Goal: Transaction & Acquisition: Book appointment/travel/reservation

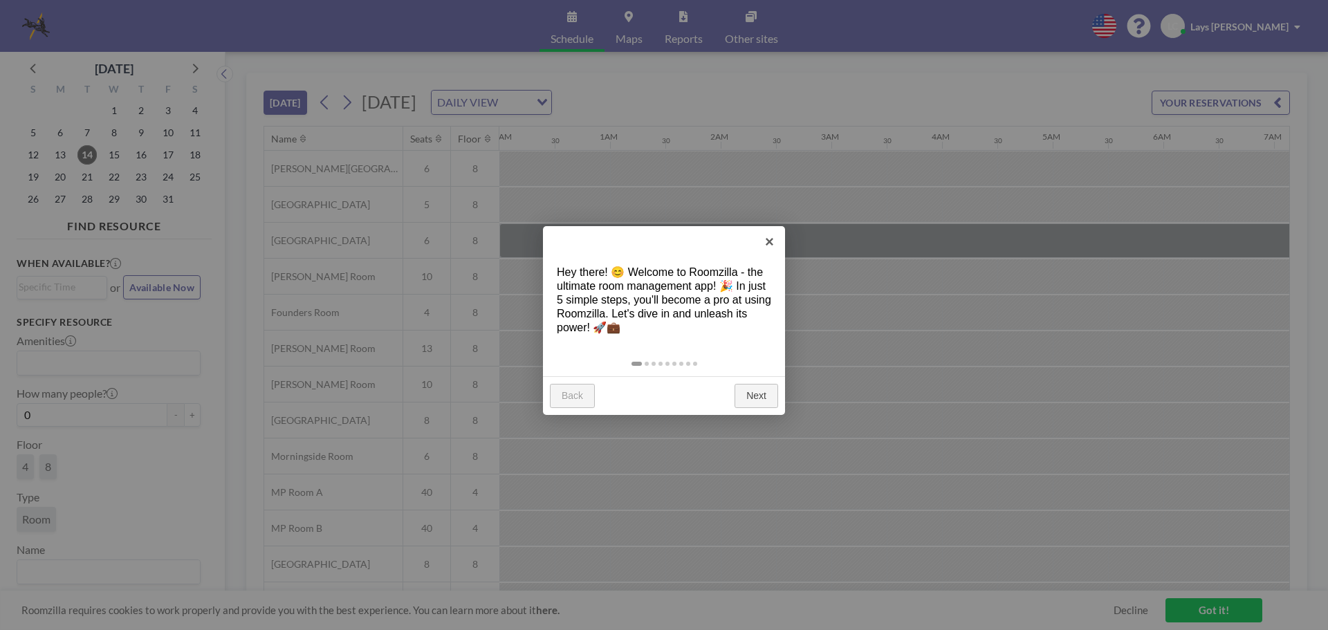
scroll to position [0, 1875]
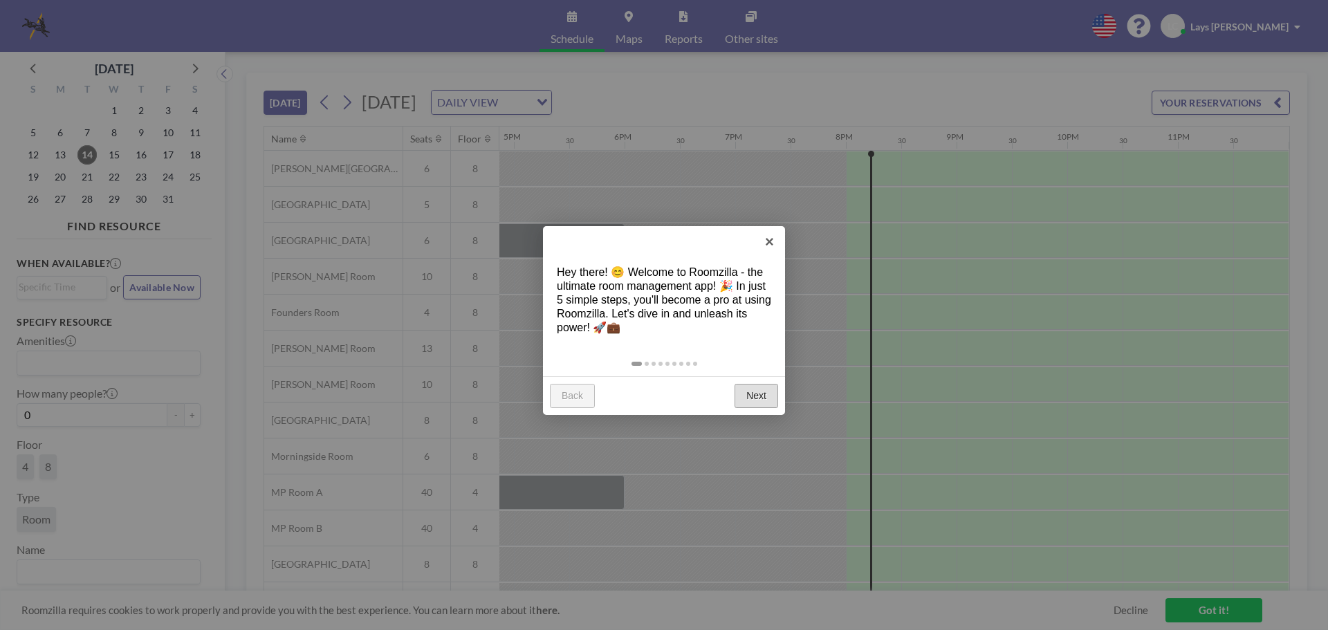
click at [753, 390] on link "Next" at bounding box center [757, 396] width 44 height 25
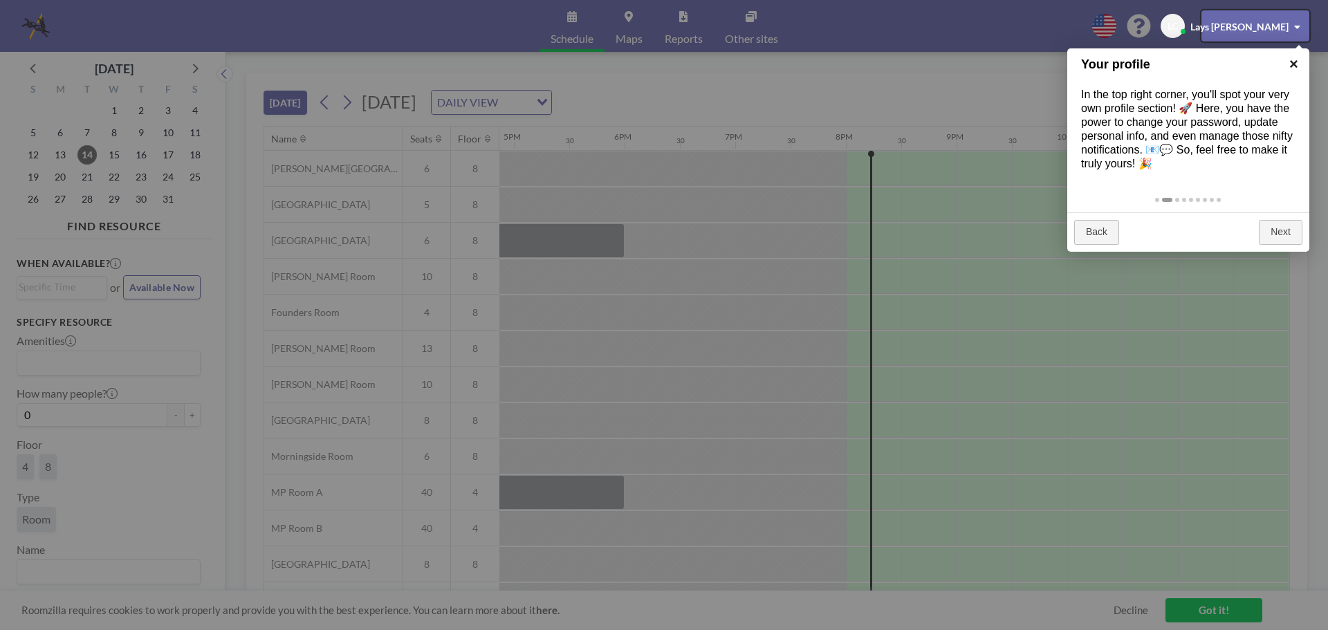
click at [1295, 63] on link "×" at bounding box center [1294, 63] width 31 height 31
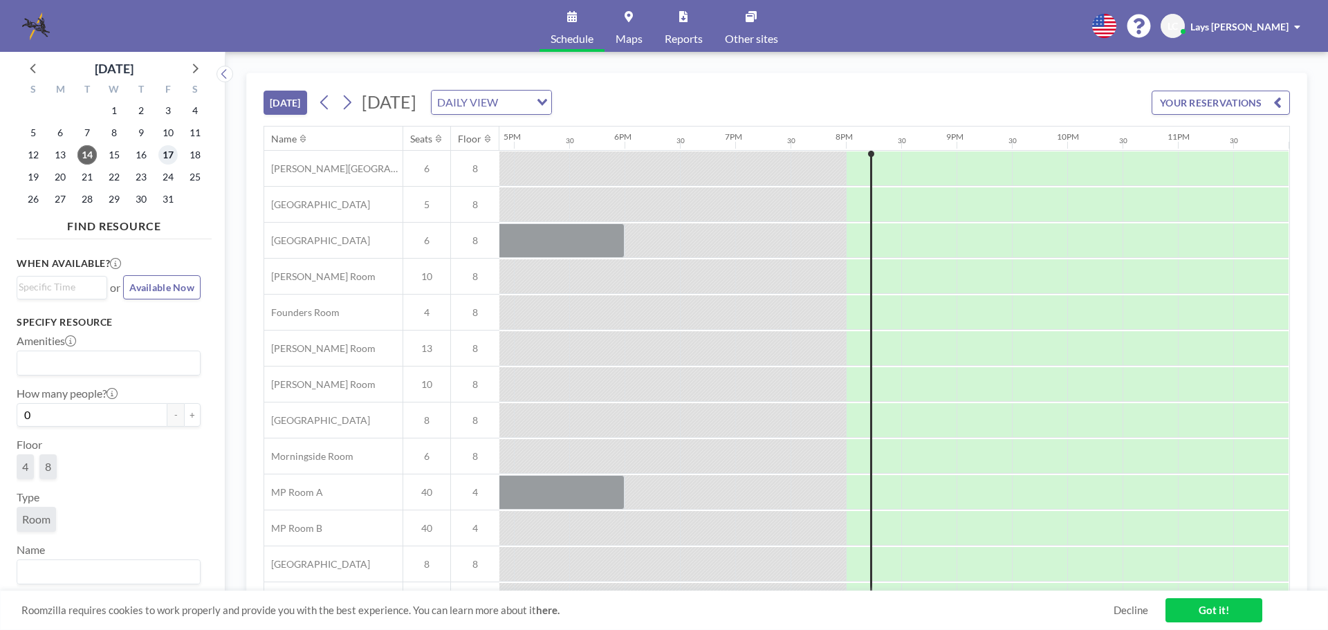
click at [166, 156] on span "17" at bounding box center [167, 154] width 19 height 19
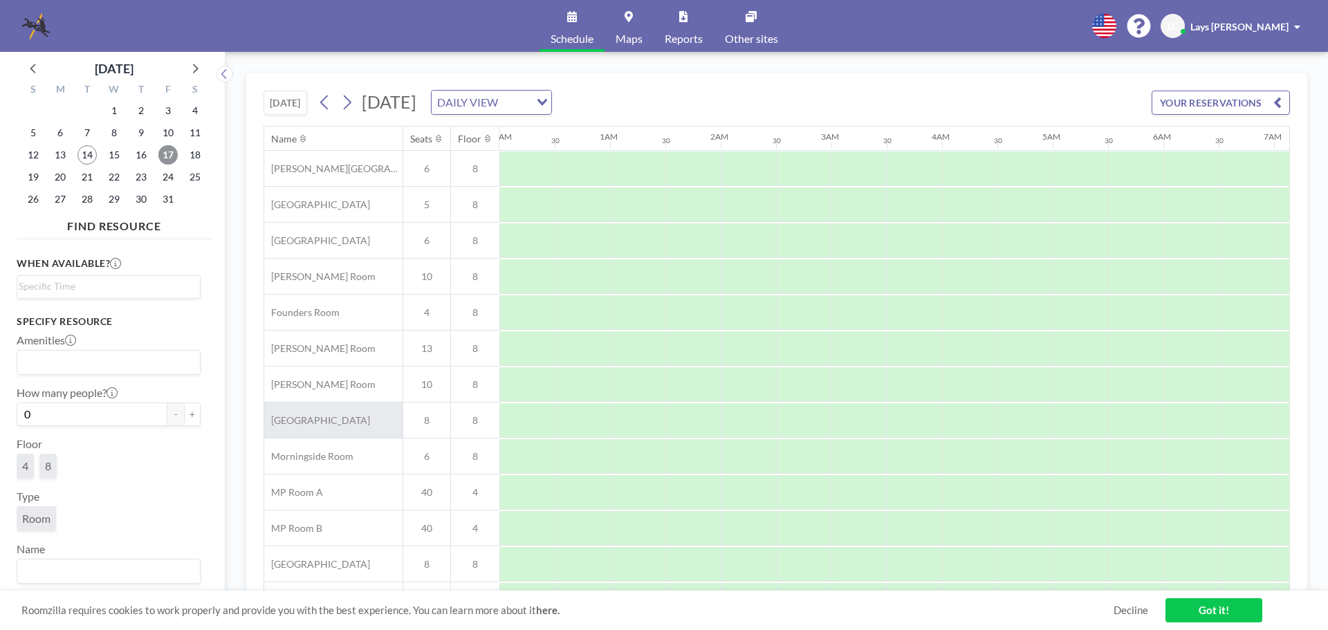
scroll to position [0, 830]
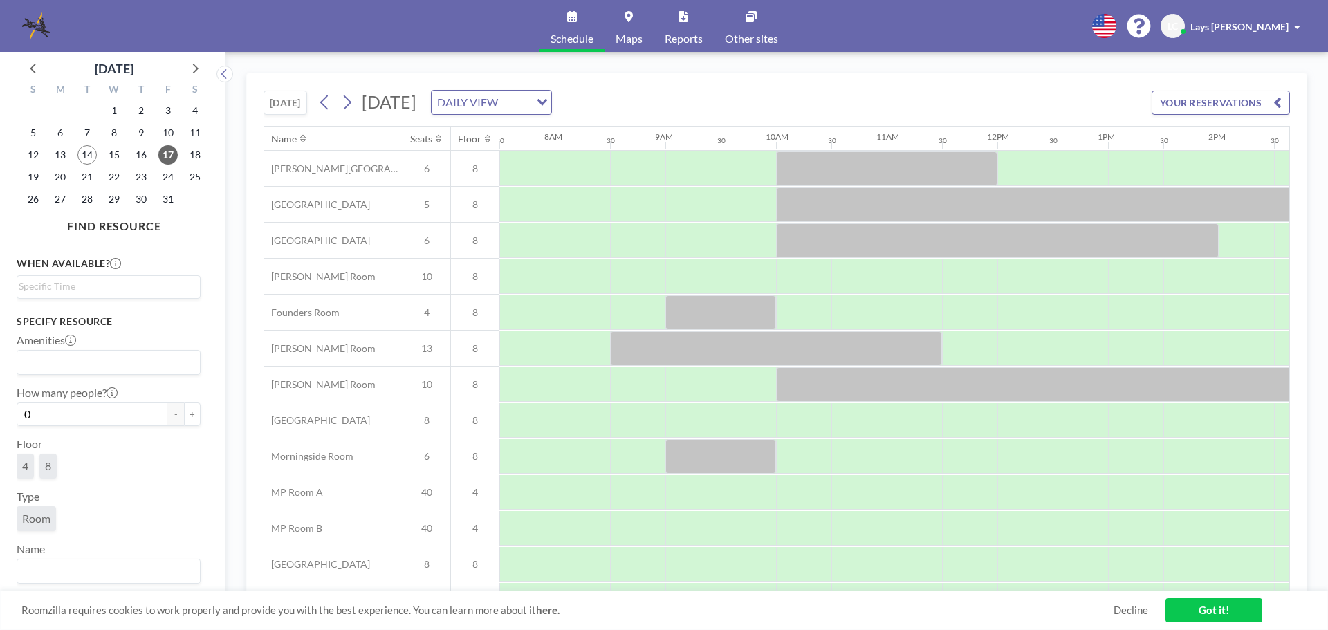
drag, startPoint x: 83, startPoint y: 610, endPoint x: 978, endPoint y: 625, distance: 894.7
click at [911, 625] on div "Roomzilla requires cookies to work properly and provide you with the best exper…" at bounding box center [664, 610] width 1328 height 39
click at [1223, 617] on link "Got it!" at bounding box center [1214, 610] width 97 height 24
click at [96, 295] on div "Loading..." at bounding box center [108, 287] width 183 height 22
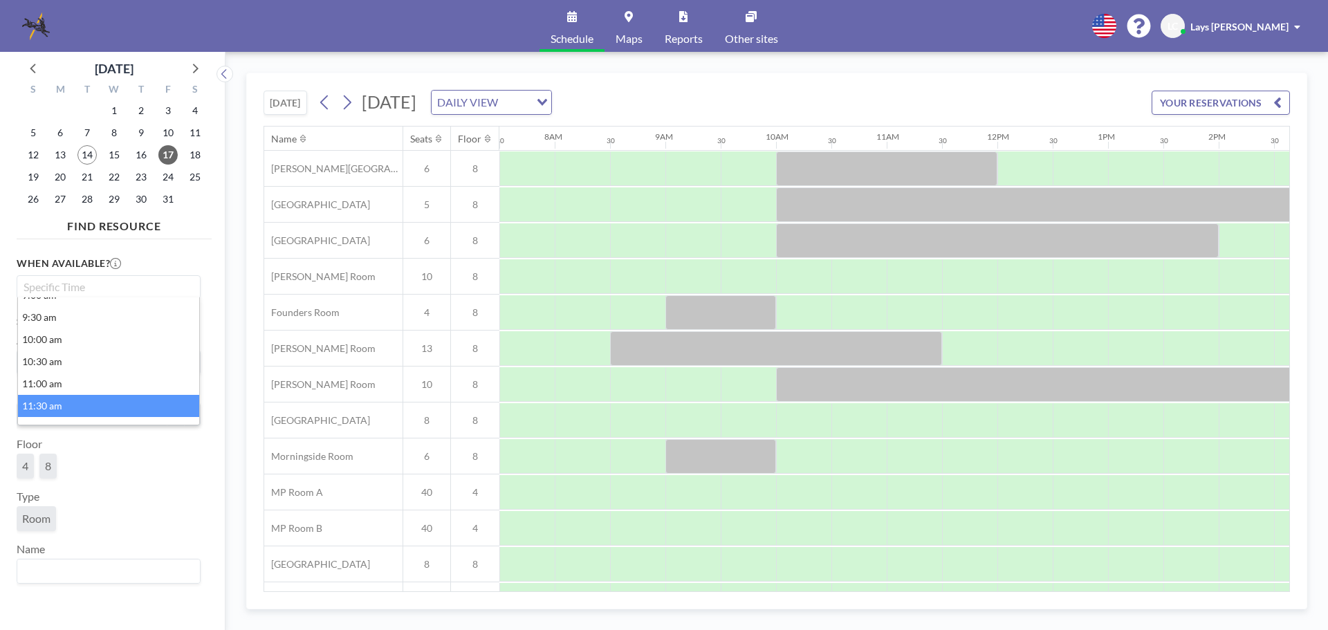
scroll to position [484, 0]
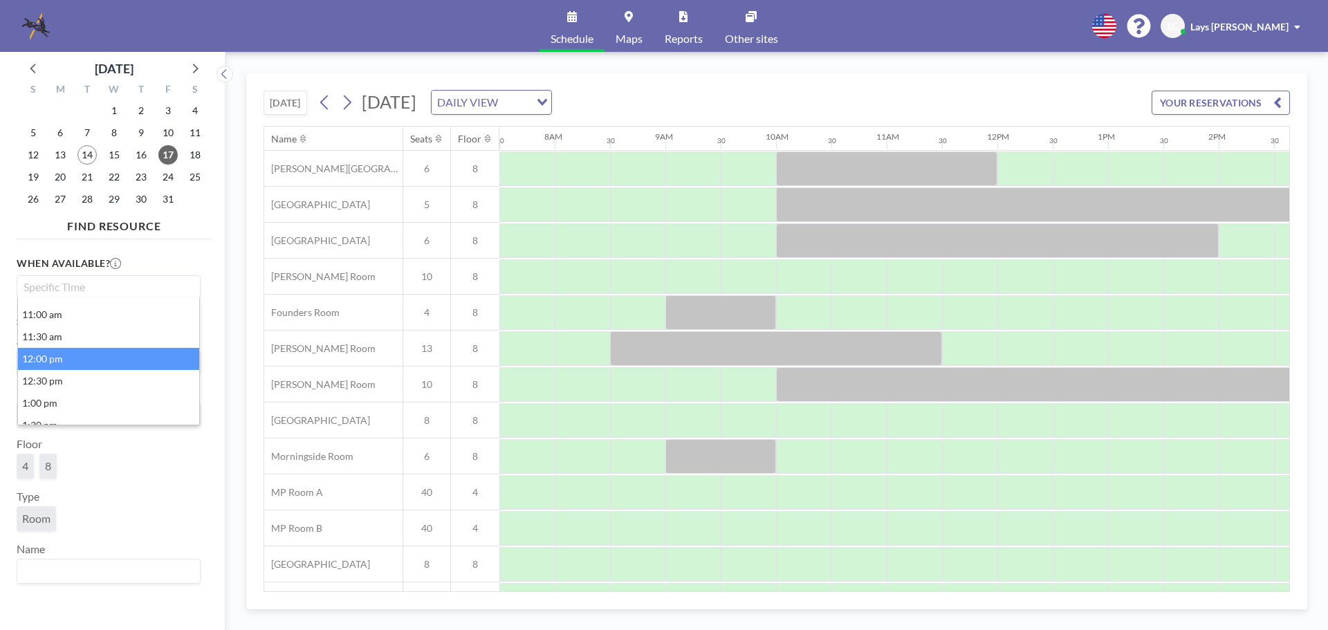
click at [105, 358] on li "12:00 pm" at bounding box center [108, 359] width 181 height 22
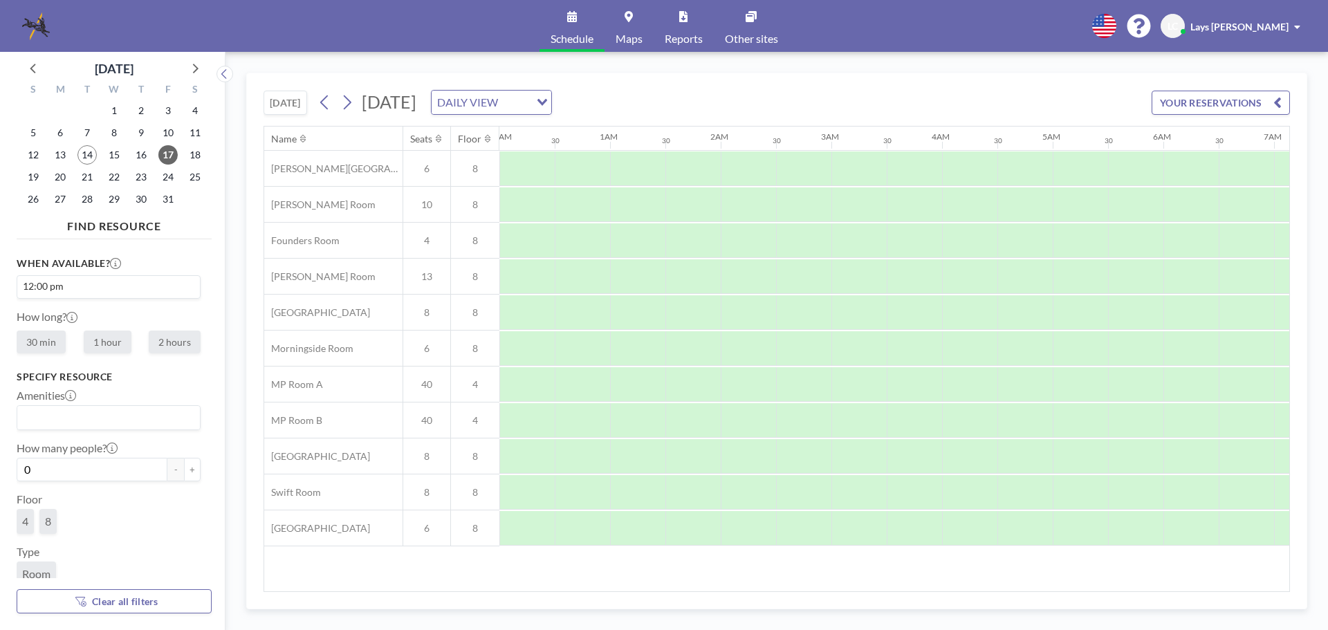
scroll to position [0, 1273]
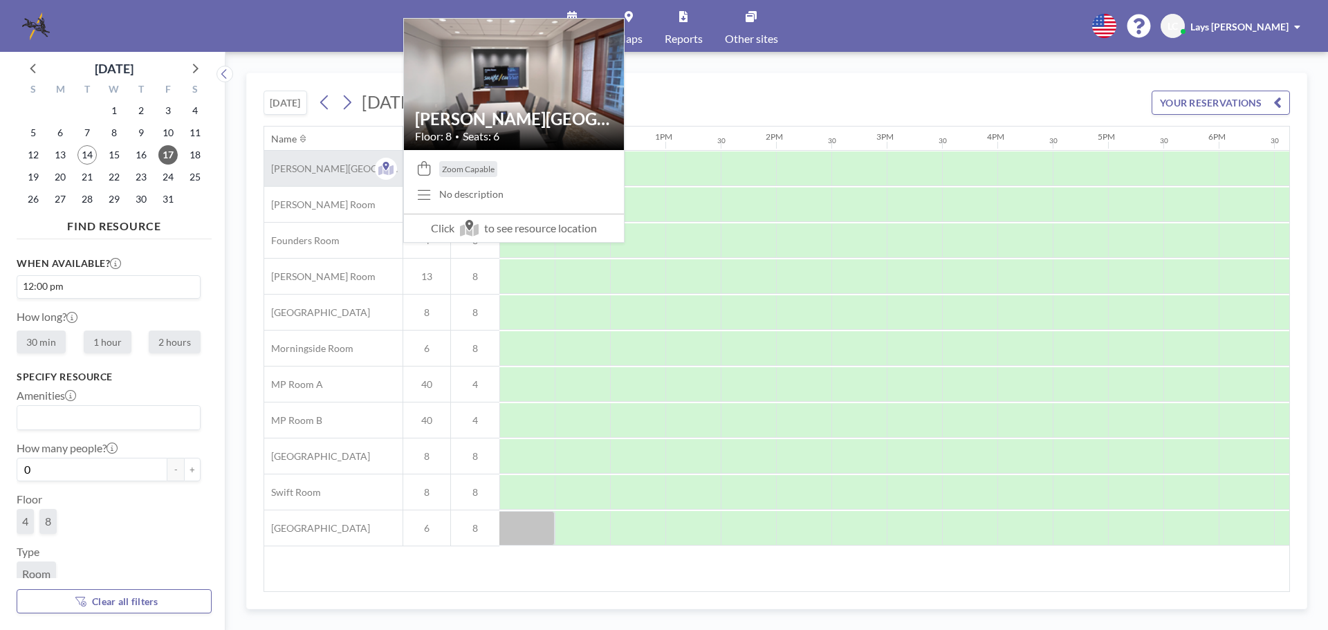
click at [296, 166] on span "[PERSON_NAME][GEOGRAPHIC_DATA]" at bounding box center [333, 169] width 138 height 12
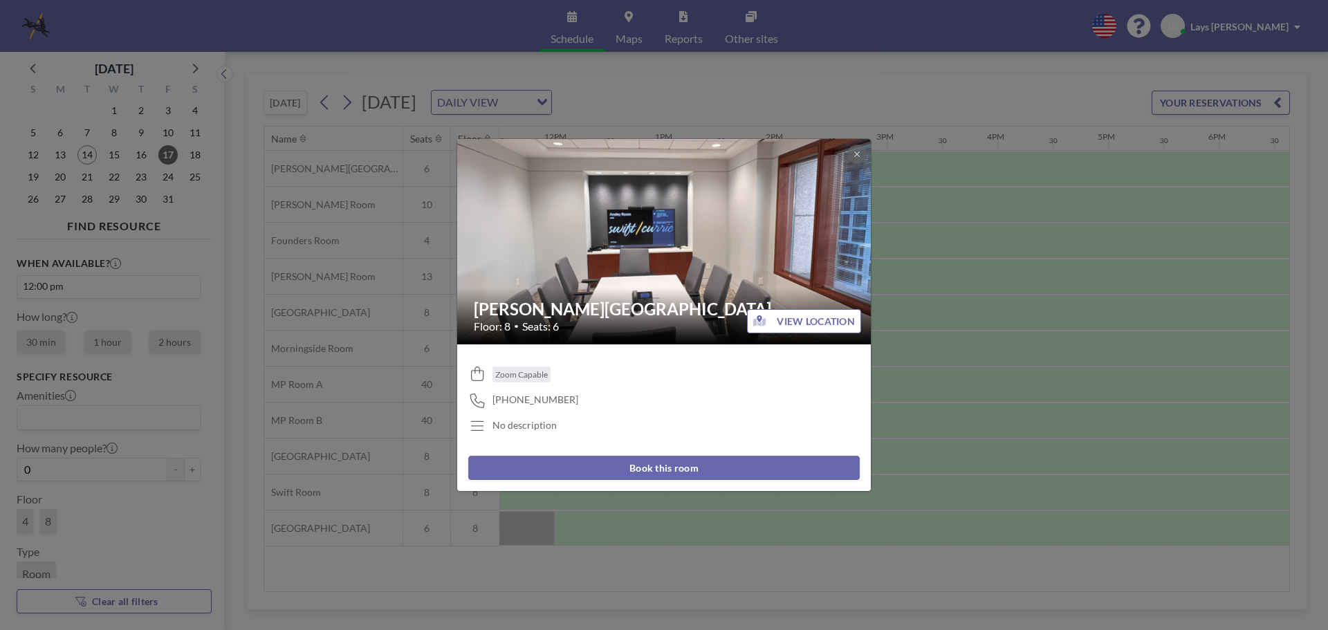
click at [780, 317] on button "VIEW LOCATION" at bounding box center [804, 321] width 114 height 24
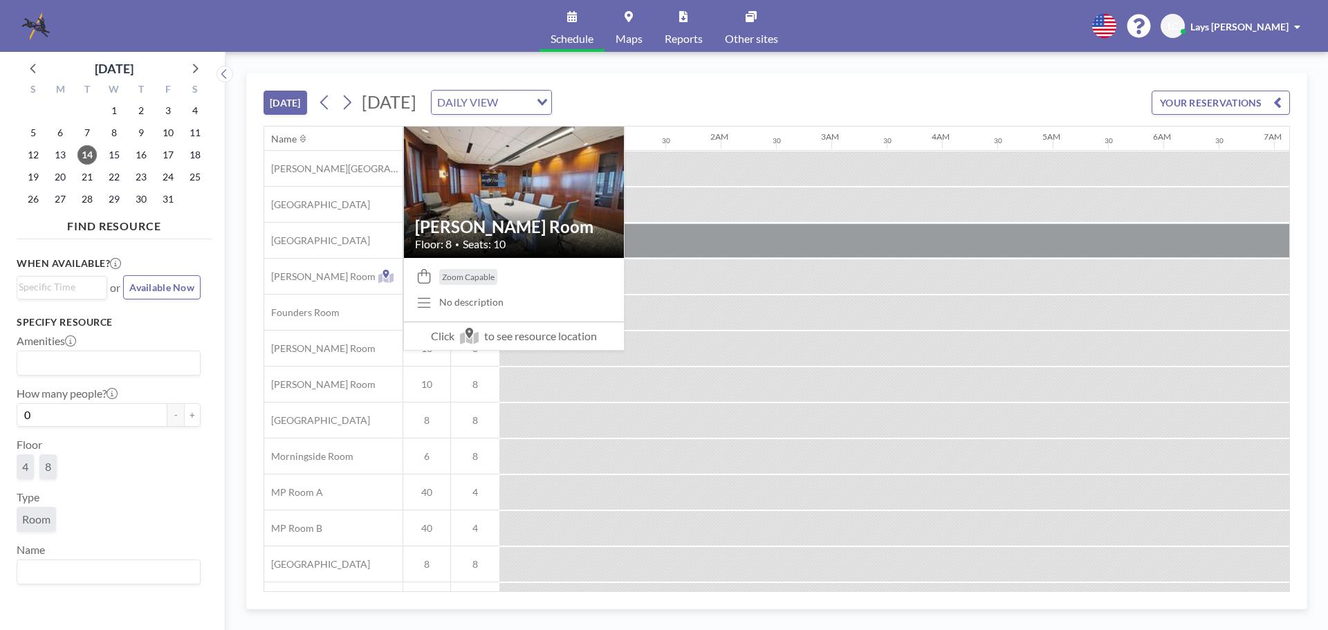
scroll to position [0, 1875]
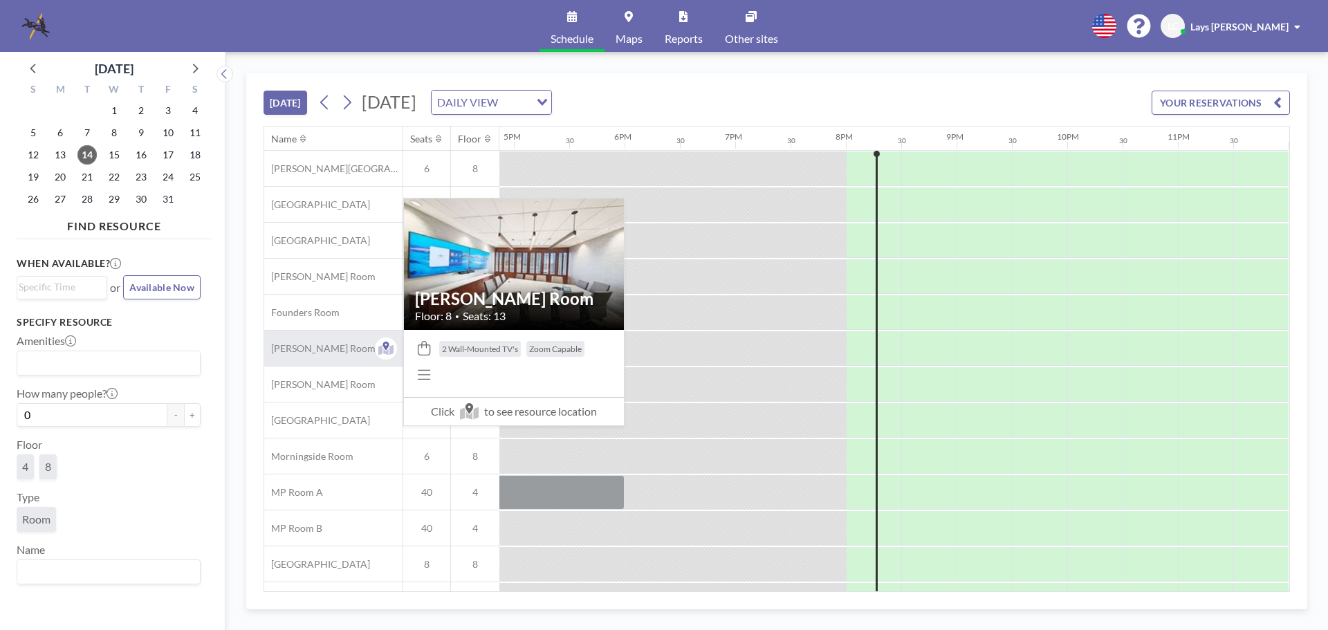
click at [305, 353] on span "[PERSON_NAME] Room" at bounding box center [319, 348] width 111 height 12
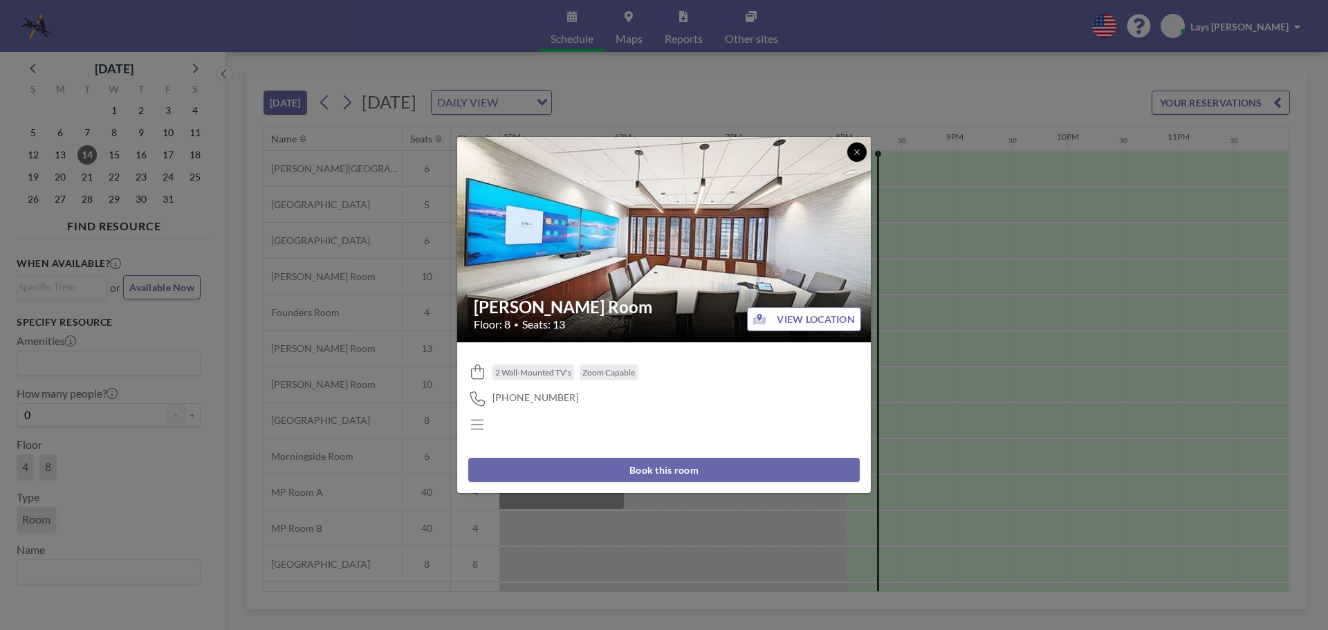
click at [852, 151] on button at bounding box center [857, 152] width 19 height 19
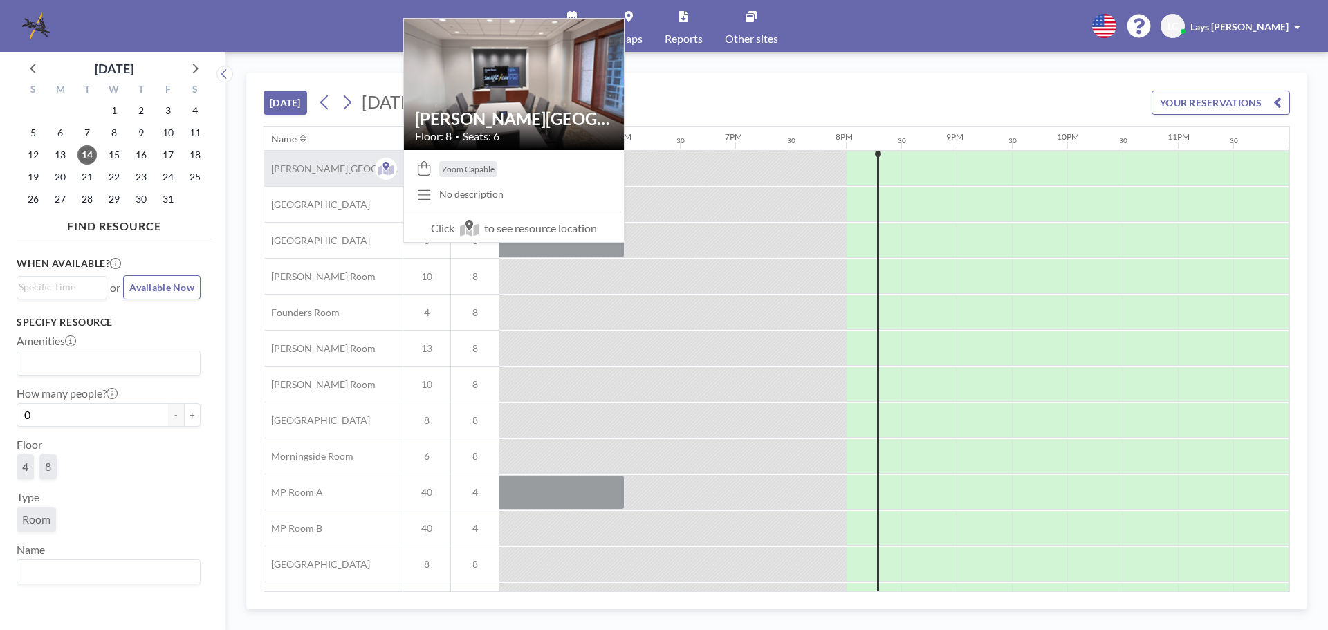
click at [327, 167] on div "[PERSON_NAME][GEOGRAPHIC_DATA]" at bounding box center [333, 168] width 138 height 35
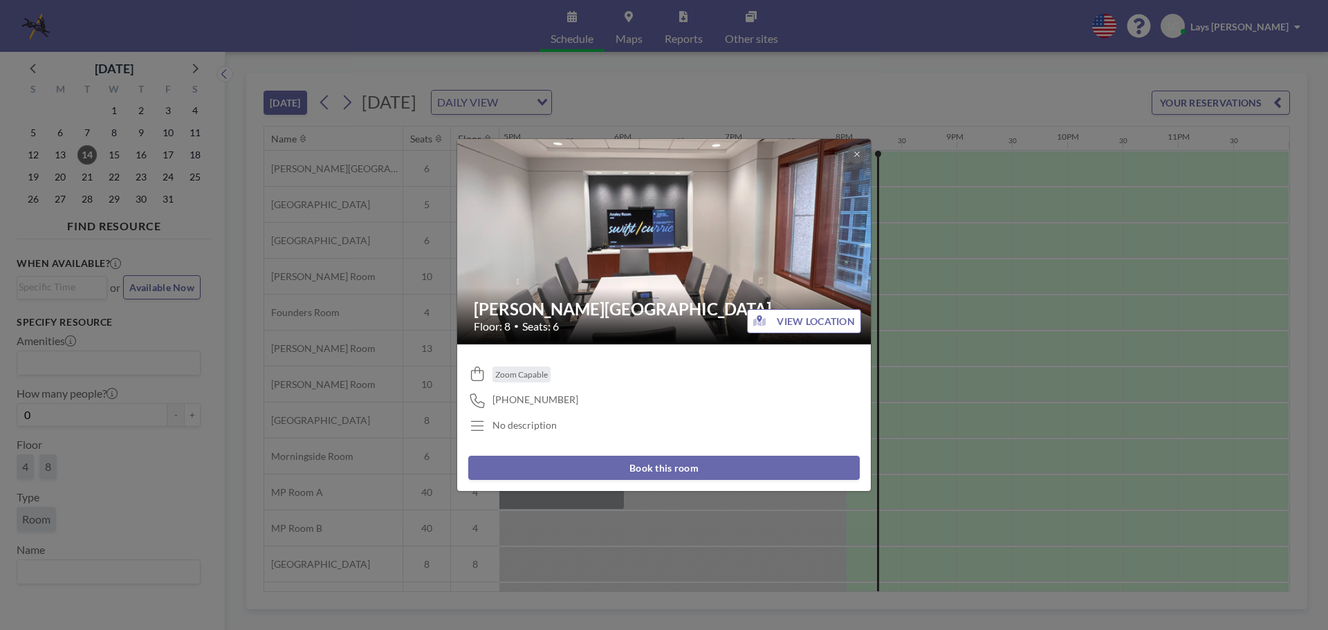
click at [610, 467] on button "Book this room" at bounding box center [664, 468] width 392 height 24
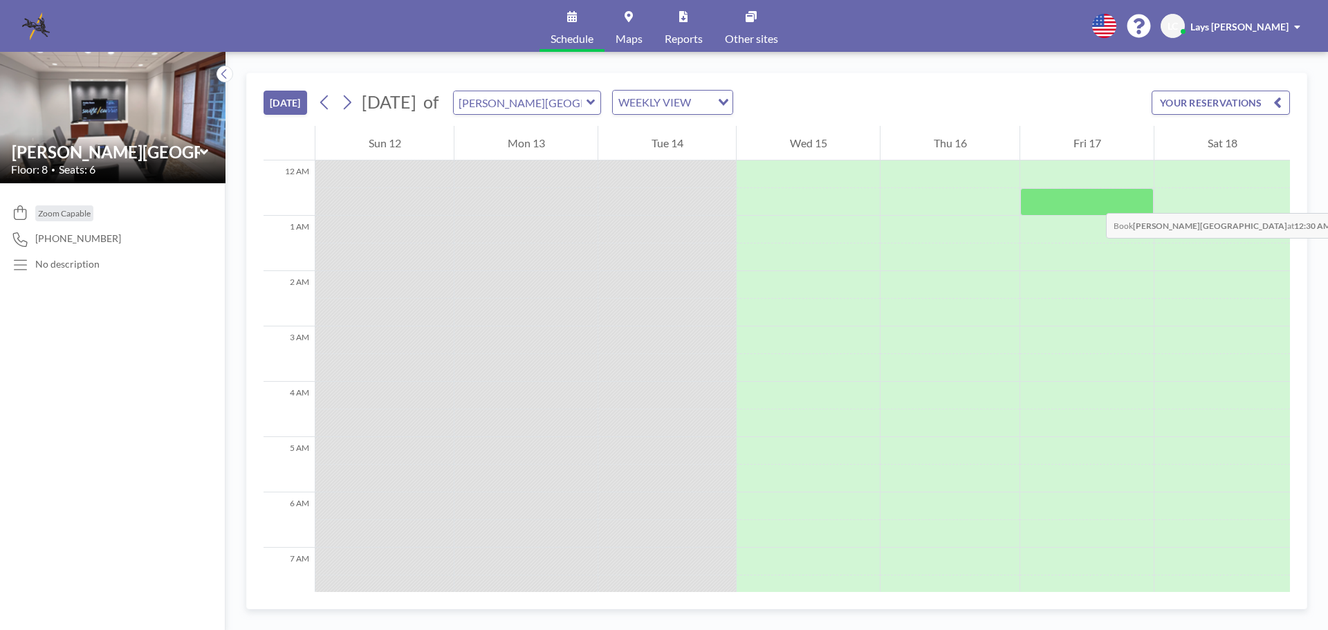
click at [1092, 199] on div at bounding box center [1088, 202] width 134 height 28
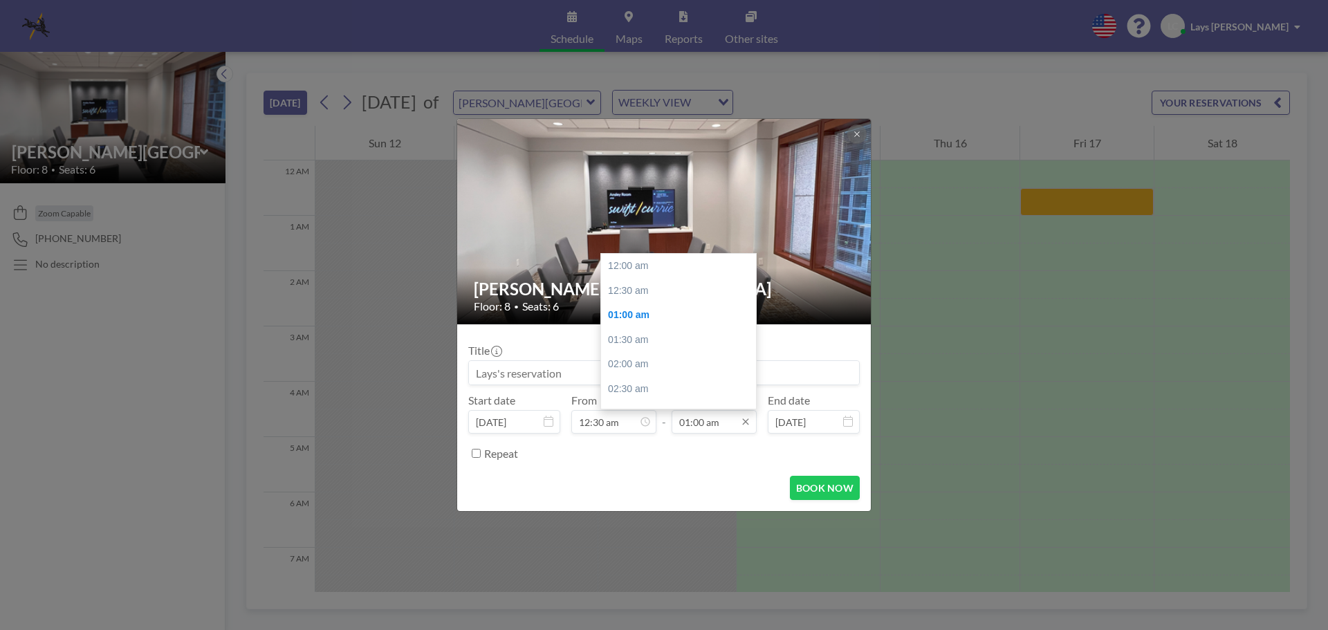
scroll to position [49, 0]
click at [729, 423] on input "01:00 am" at bounding box center [714, 422] width 85 height 24
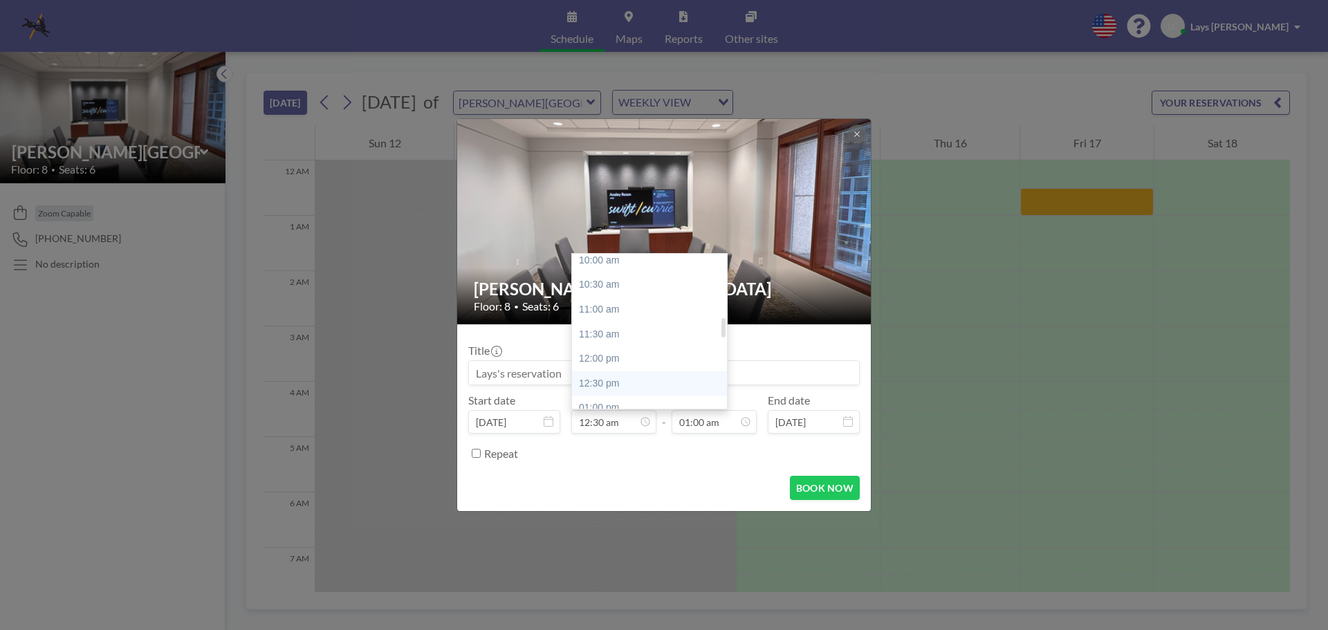
click at [634, 384] on div "12:30 pm" at bounding box center [653, 384] width 162 height 25
type input "12:30 pm"
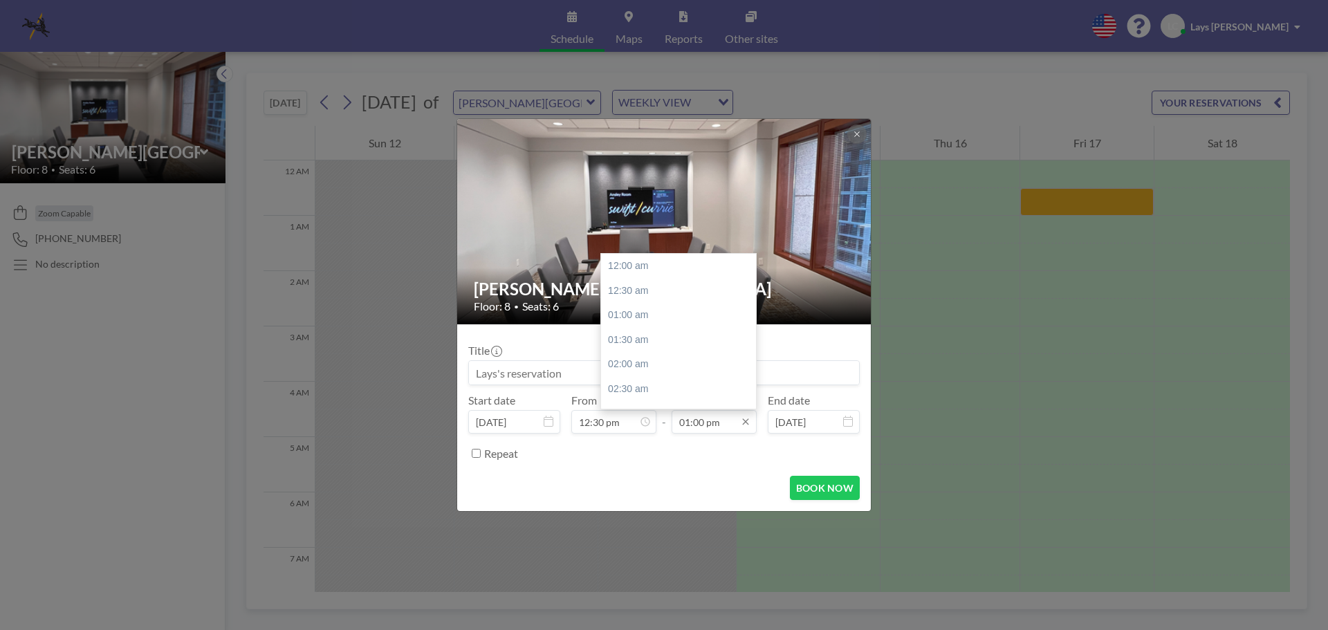
scroll to position [640, 0]
click at [700, 419] on input "01:00 pm" at bounding box center [714, 422] width 85 height 24
click at [650, 318] on div "03:30 pm" at bounding box center [682, 320] width 162 height 25
type input "03:30 pm"
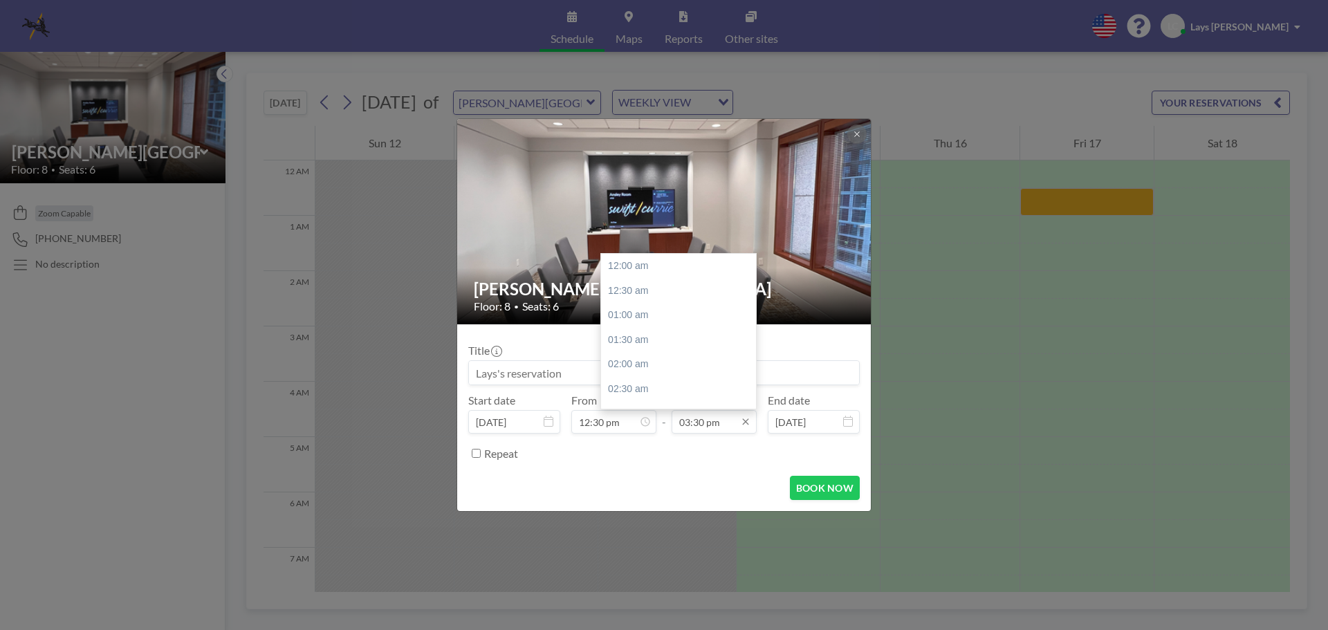
scroll to position [763, 0]
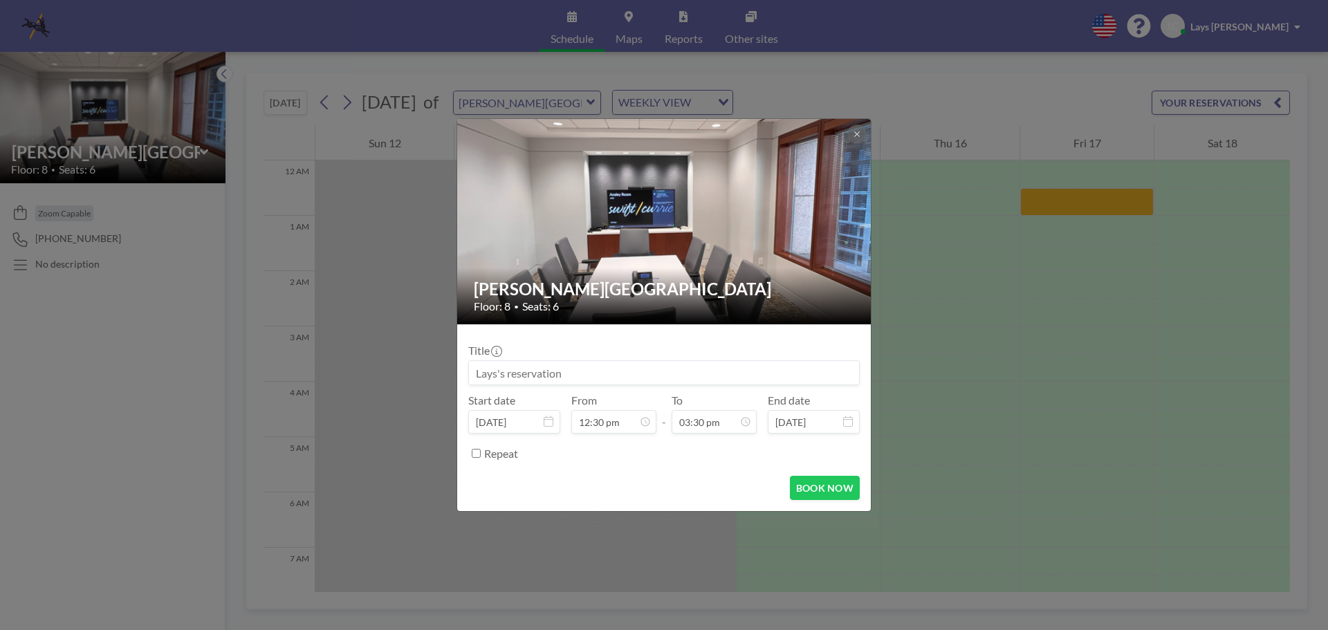
click at [853, 500] on form "Title Start date Oct 17, 2025 From 12:30 pm - To 03:30 pm End date Oct 17, 2025…" at bounding box center [664, 417] width 414 height 187
click at [851, 486] on button "BOOK NOW" at bounding box center [825, 488] width 70 height 24
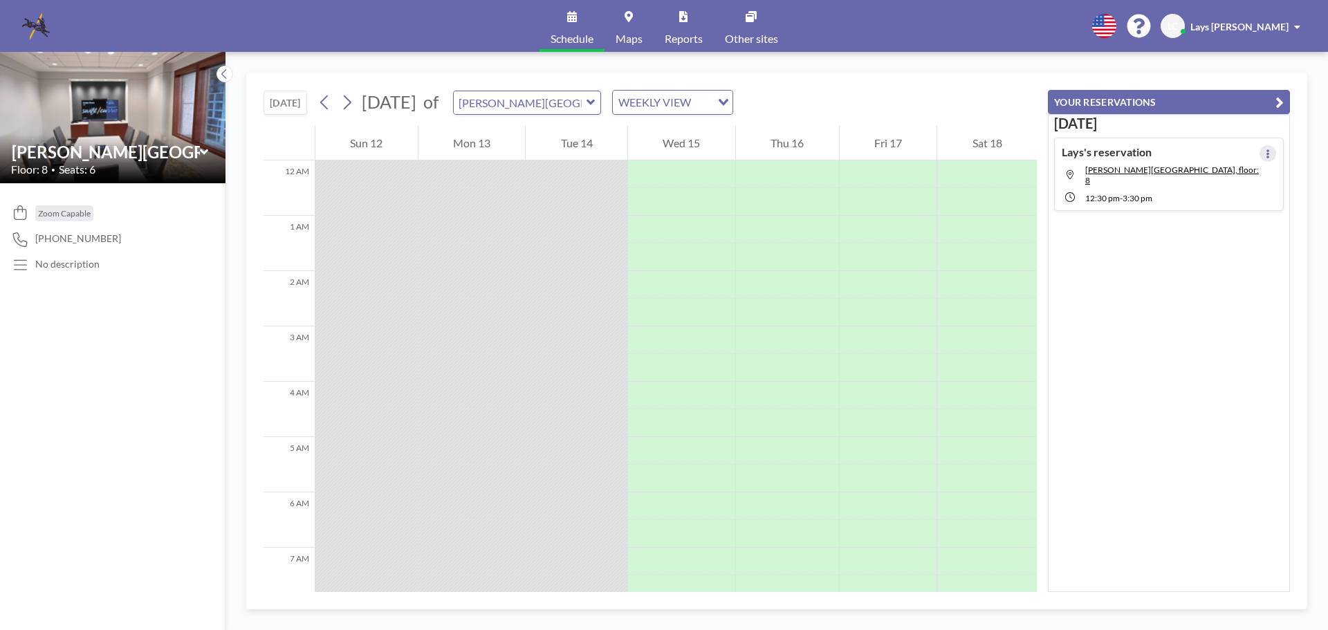
click at [1265, 158] on icon at bounding box center [1268, 153] width 6 height 9
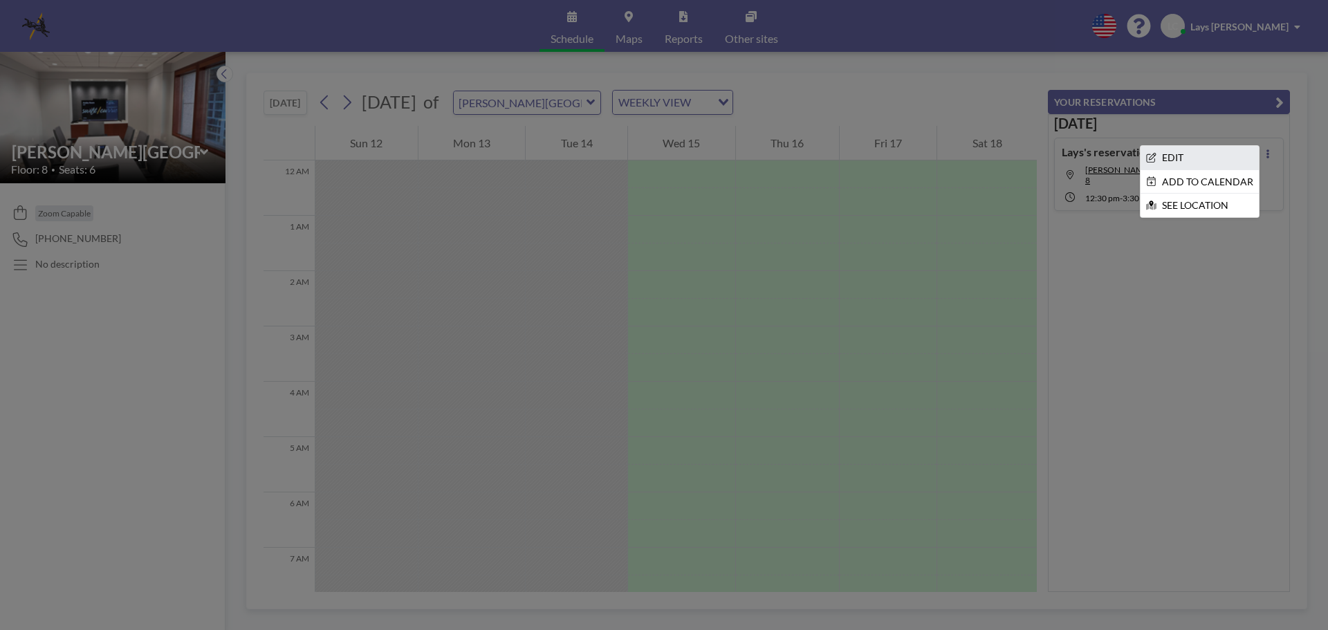
click at [1201, 161] on li "EDIT" at bounding box center [1200, 158] width 118 height 24
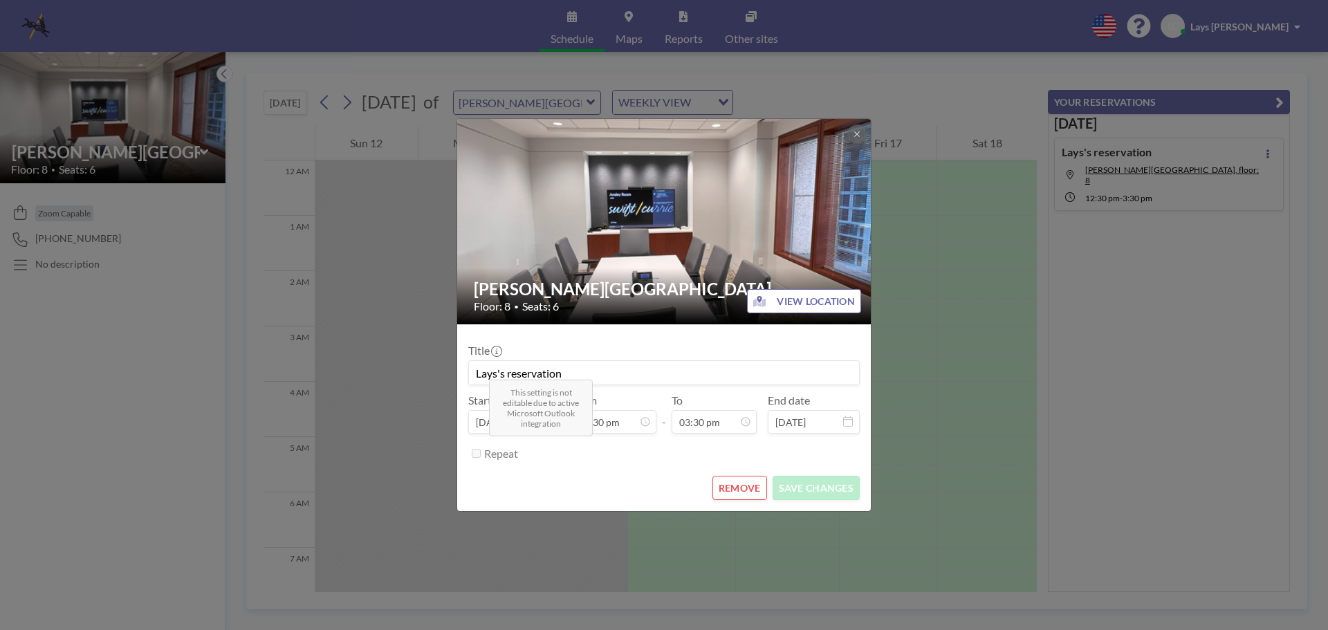
scroll to position [763, 0]
click at [1251, 313] on div "Ansley Room Floor: 8 • Seats: 6 VIEW LOCATION Title Lays's reservation Start da…" at bounding box center [664, 315] width 1328 height 630
